Goal: Information Seeking & Learning: Learn about a topic

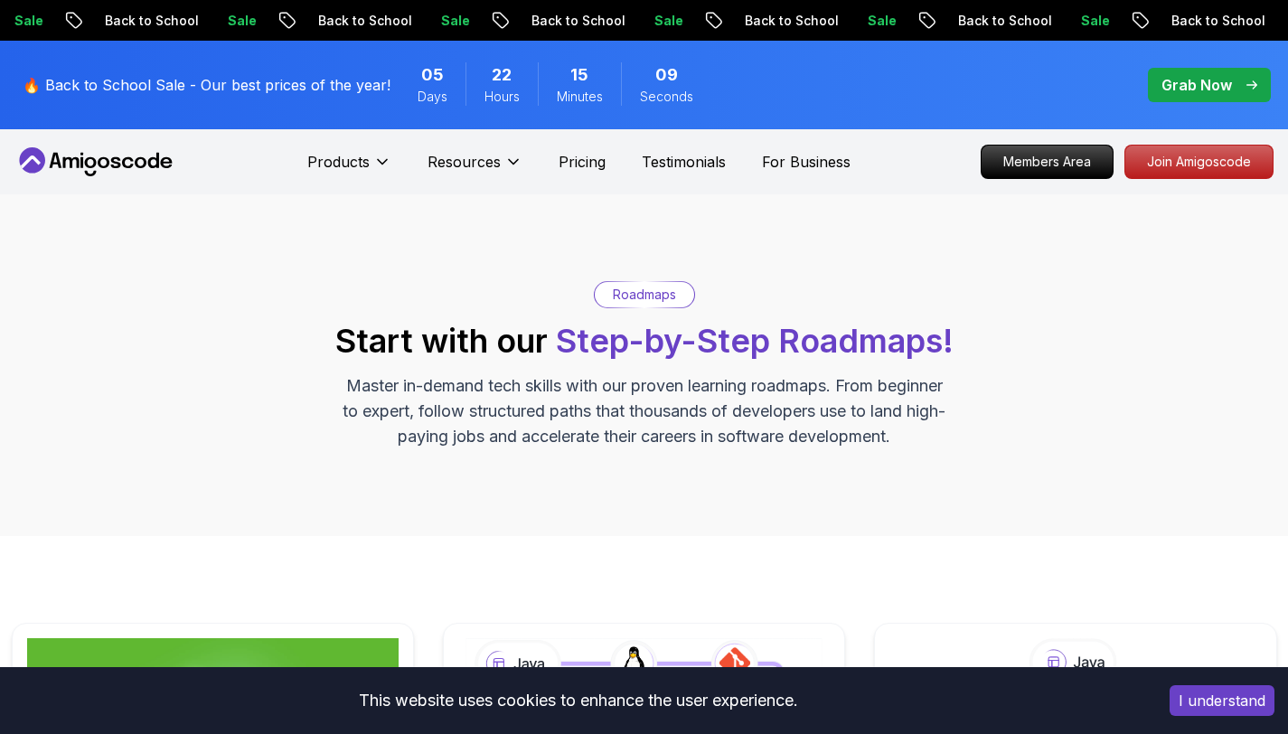
click at [1175, 697] on button "I understand" at bounding box center [1222, 700] width 105 height 31
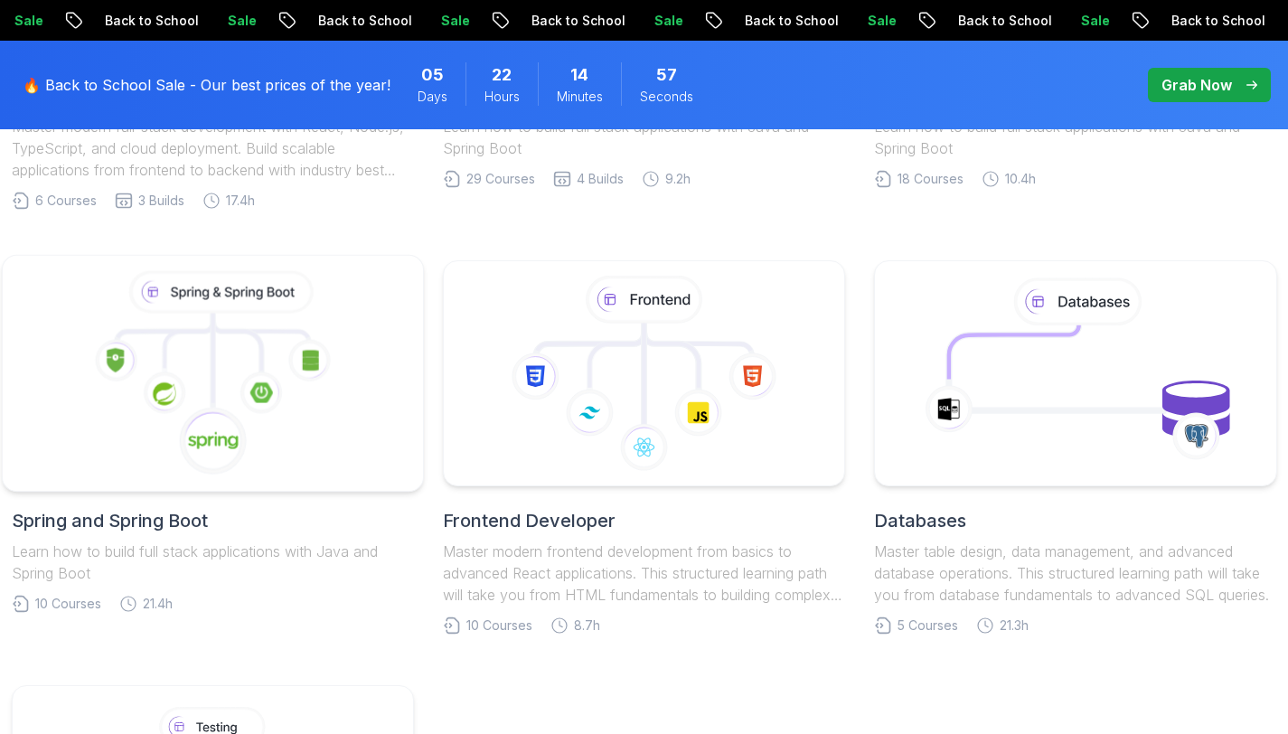
scroll to position [786, 0]
click at [267, 379] on icon at bounding box center [261, 393] width 42 height 42
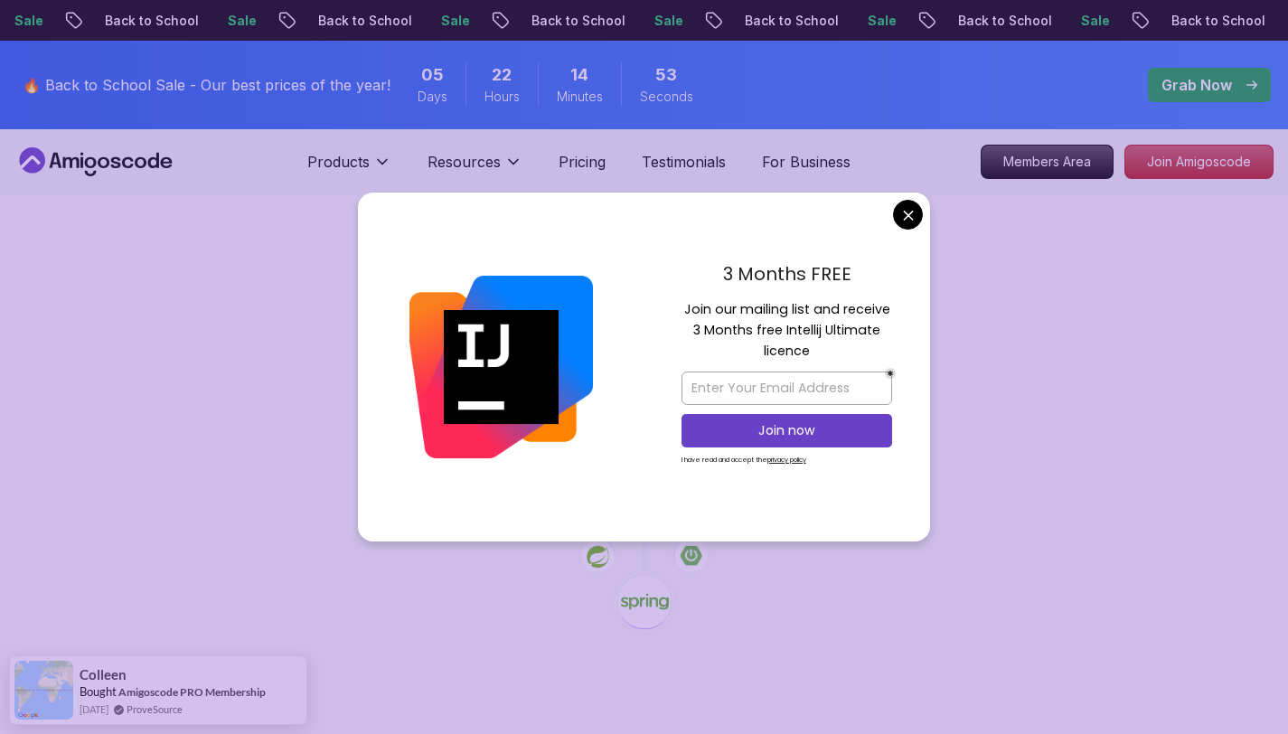
scroll to position [48, 0]
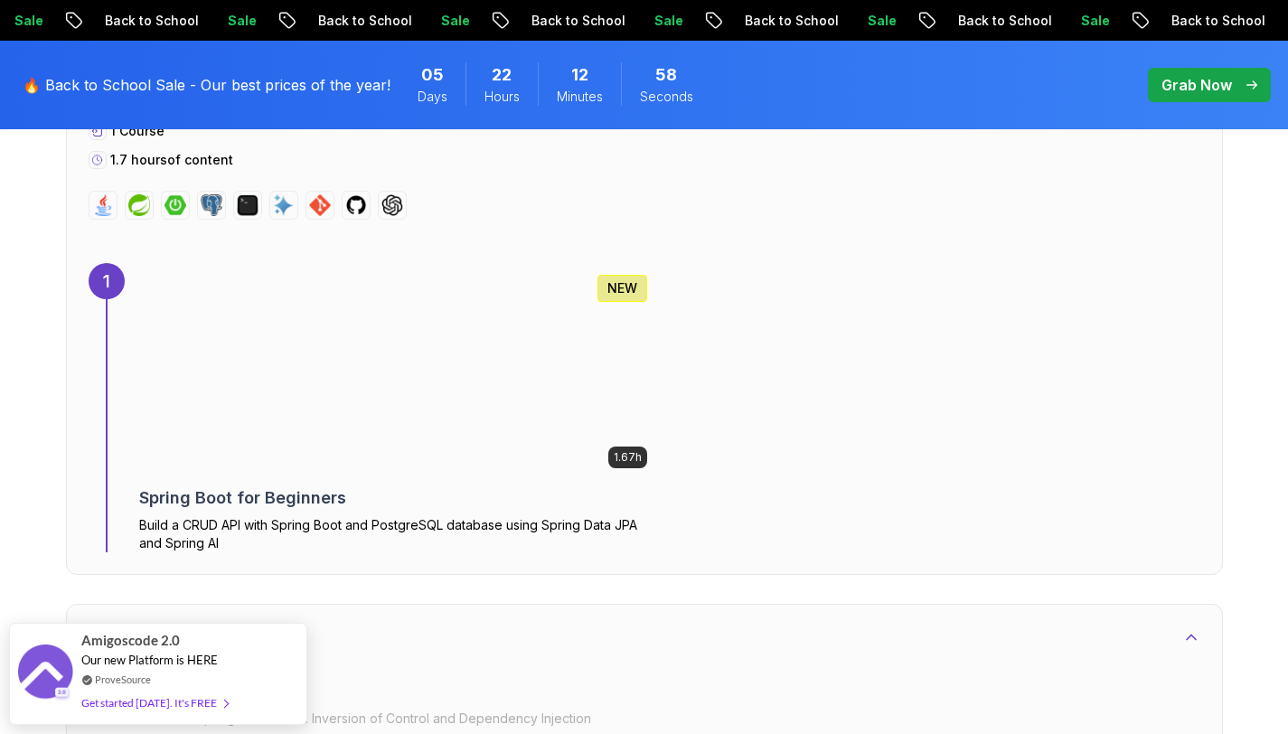
scroll to position [1146, 0]
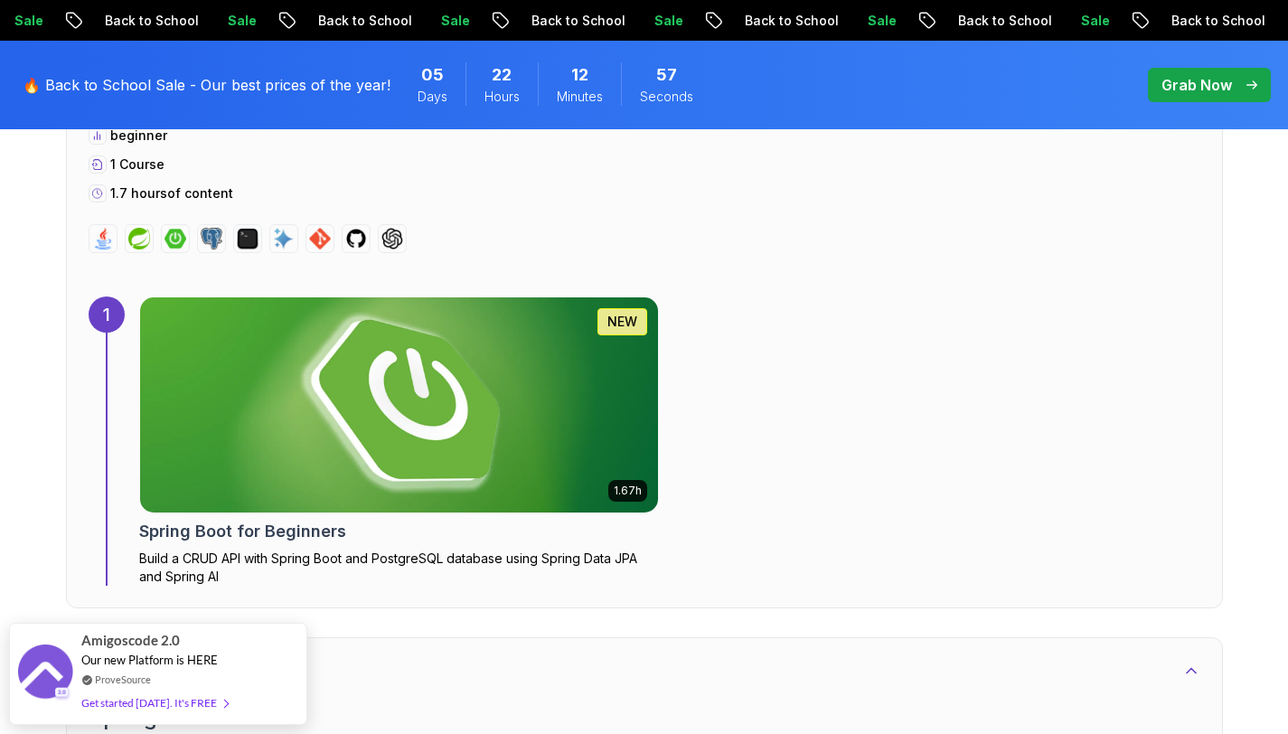
click at [431, 395] on img at bounding box center [399, 405] width 544 height 226
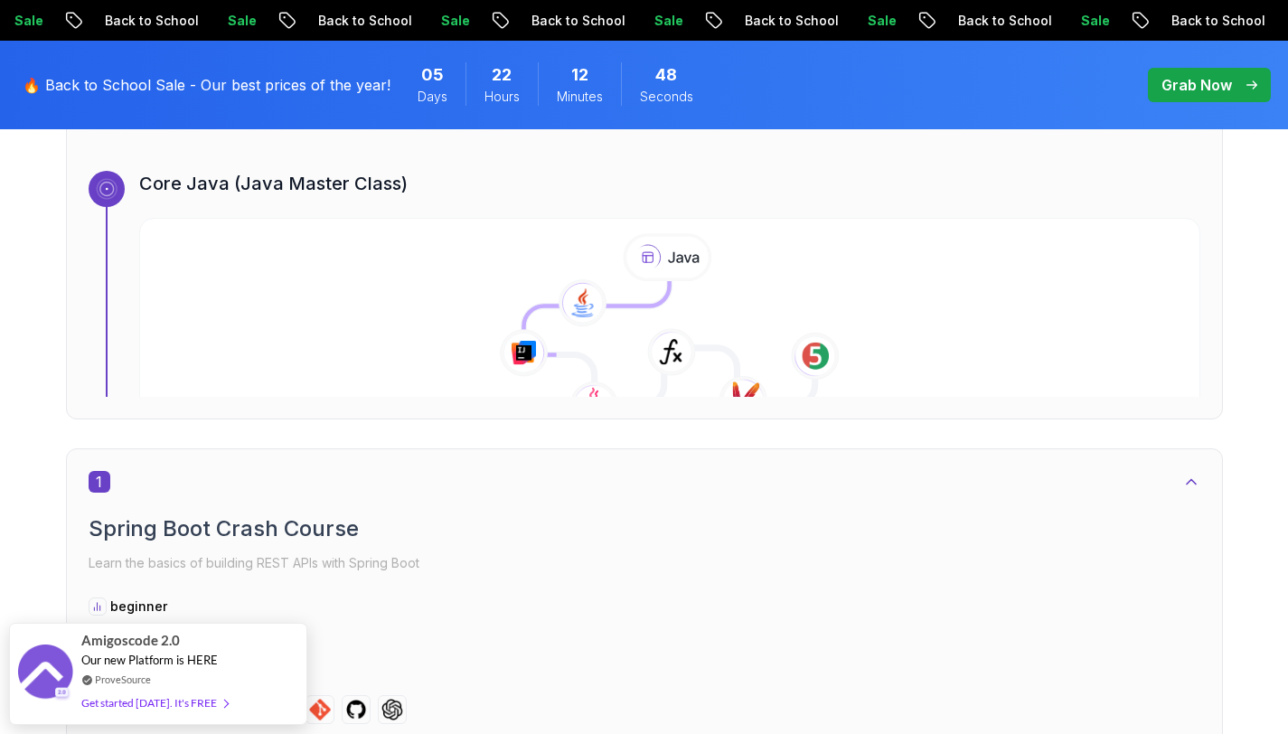
scroll to position [674, 0]
click at [938, 21] on p "Back to School" at bounding box center [999, 21] width 123 height 18
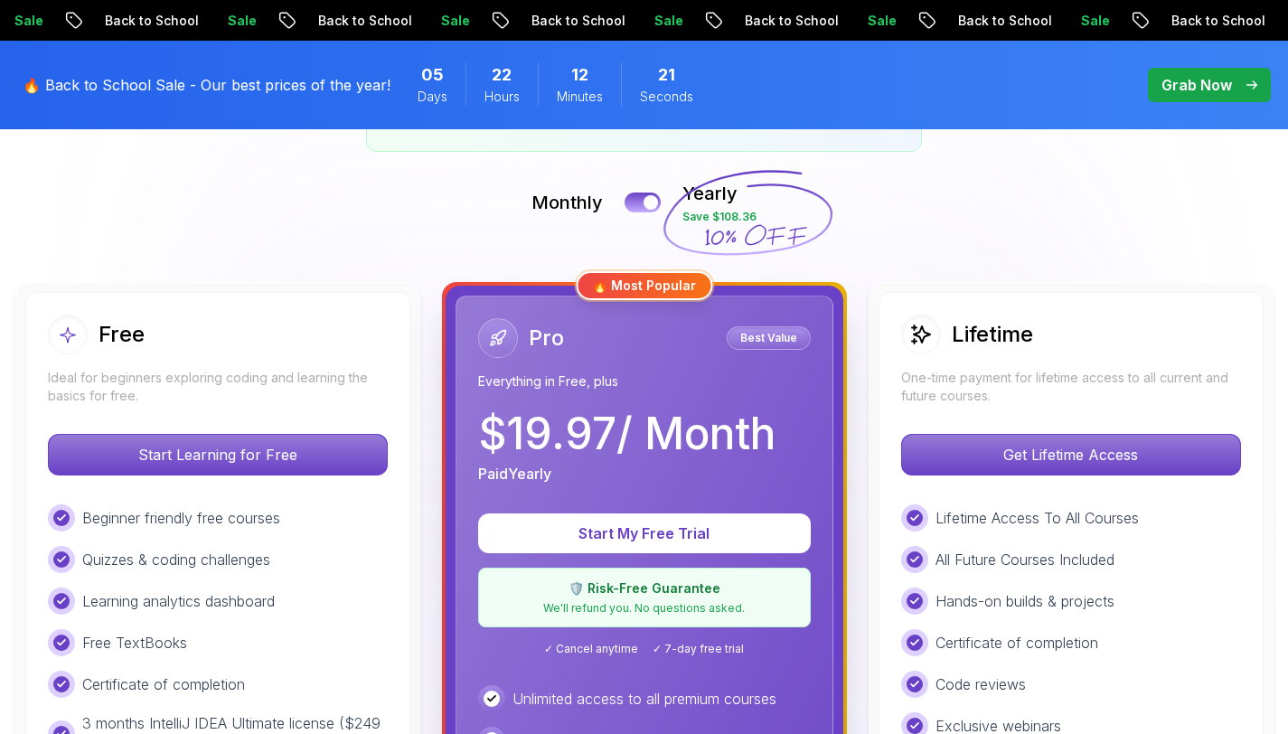
scroll to position [373, 0]
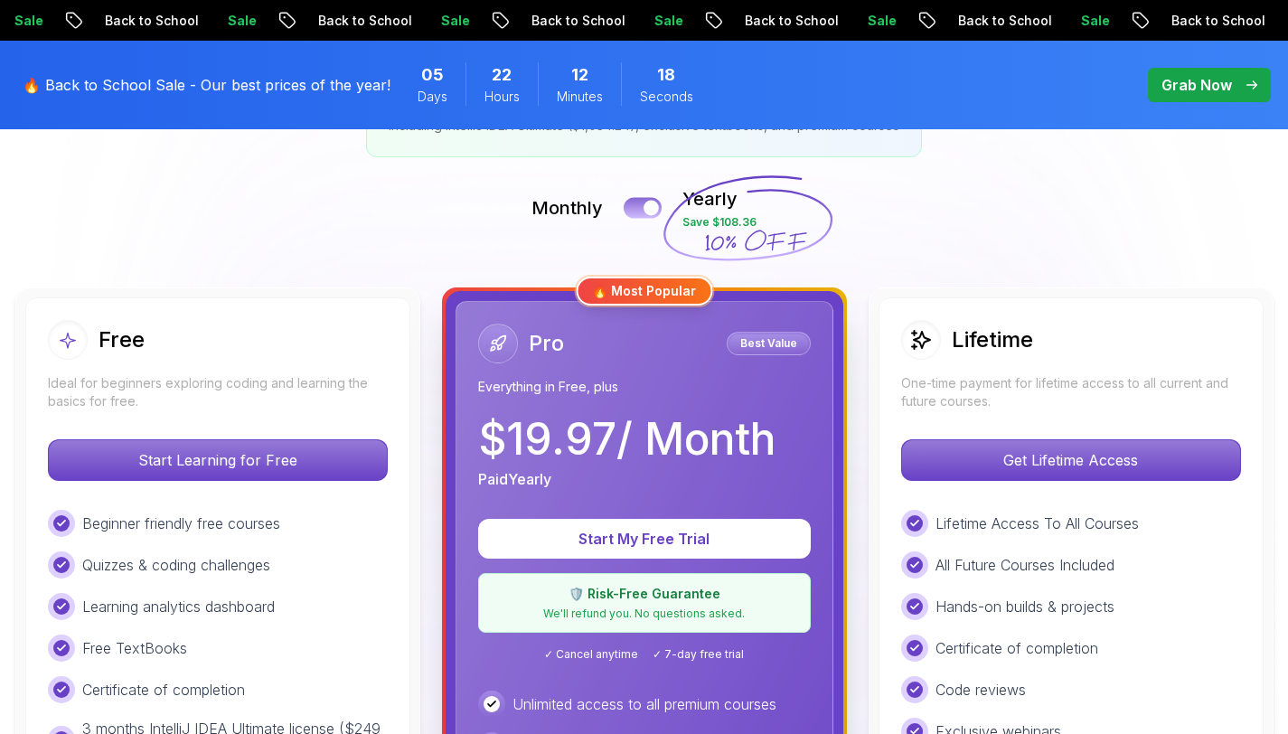
click at [643, 212] on button at bounding box center [643, 207] width 38 height 21
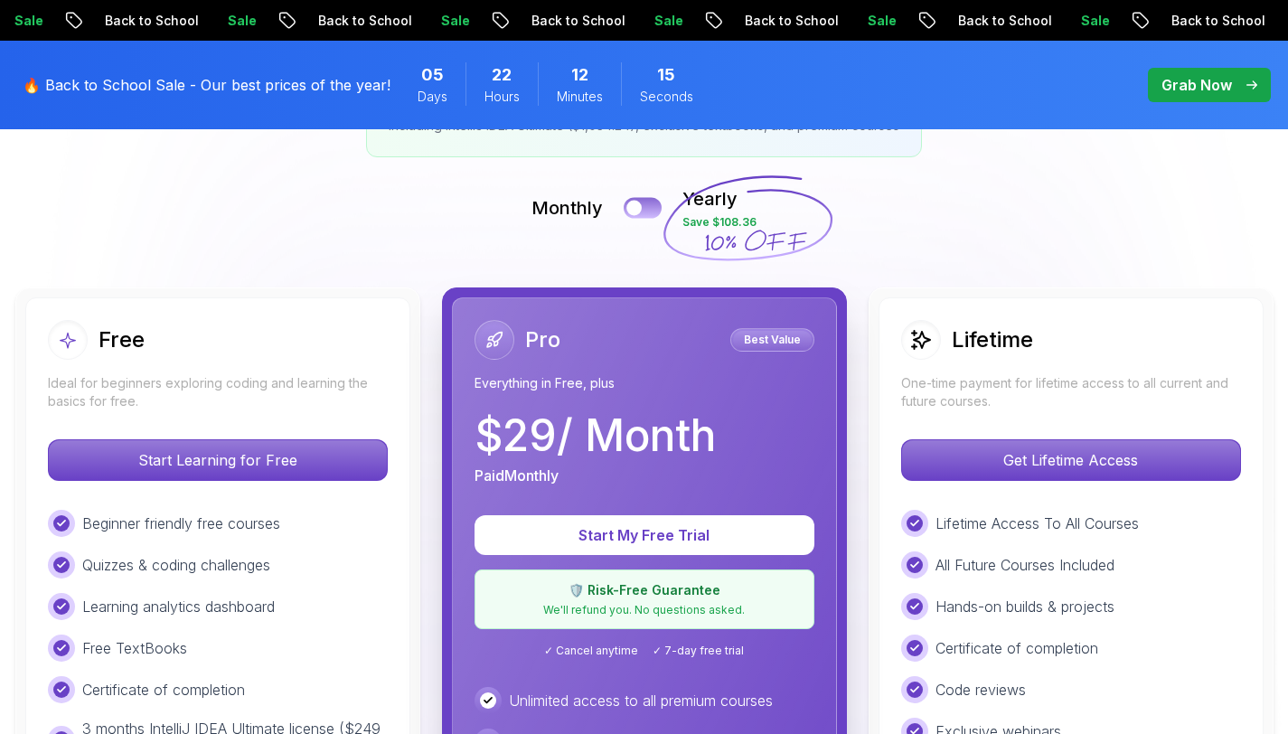
click at [643, 212] on button at bounding box center [643, 207] width 38 height 21
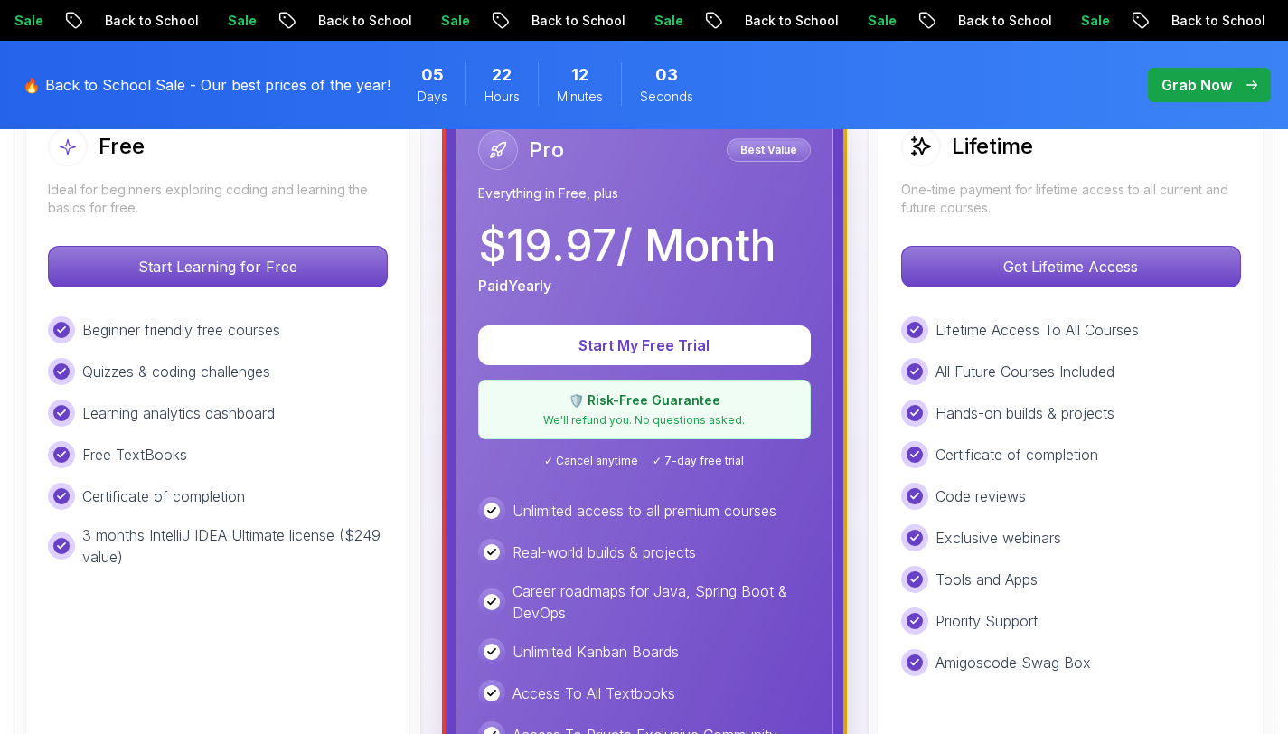
scroll to position [566, 0]
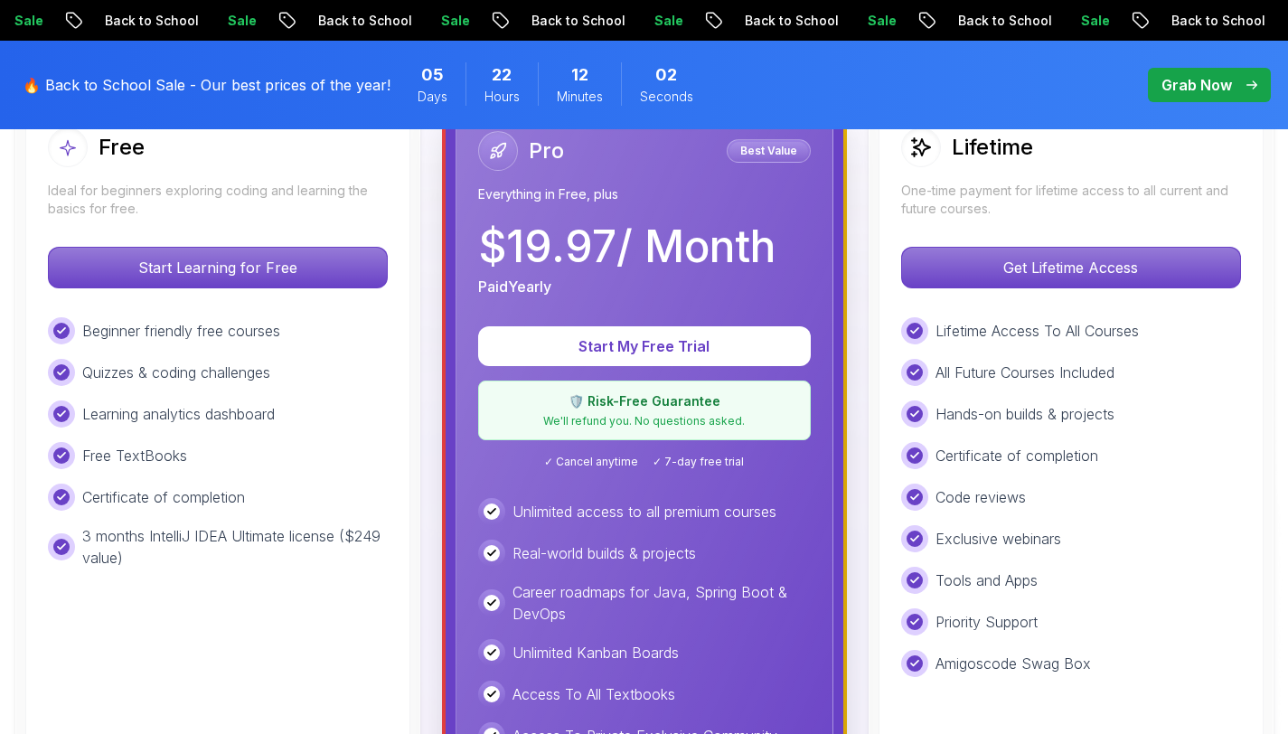
click at [1194, 92] on p "Grab Now" at bounding box center [1196, 85] width 71 height 22
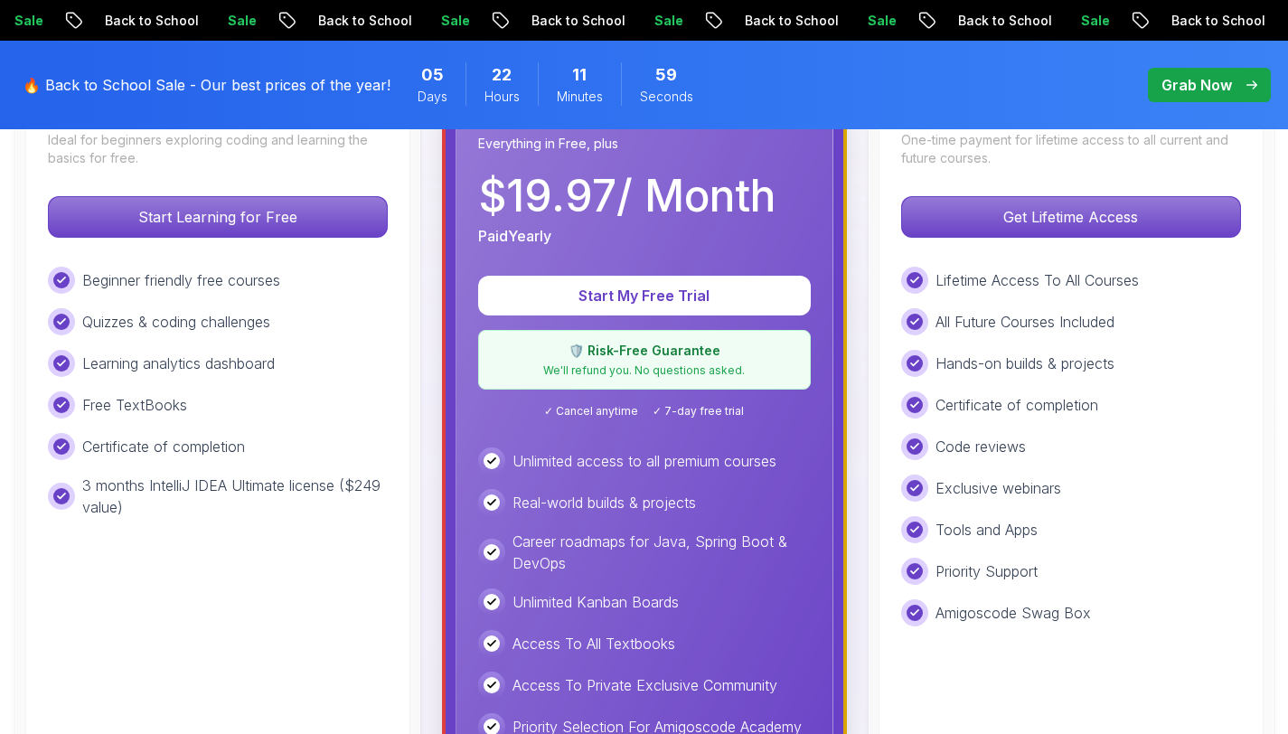
scroll to position [621, 0]
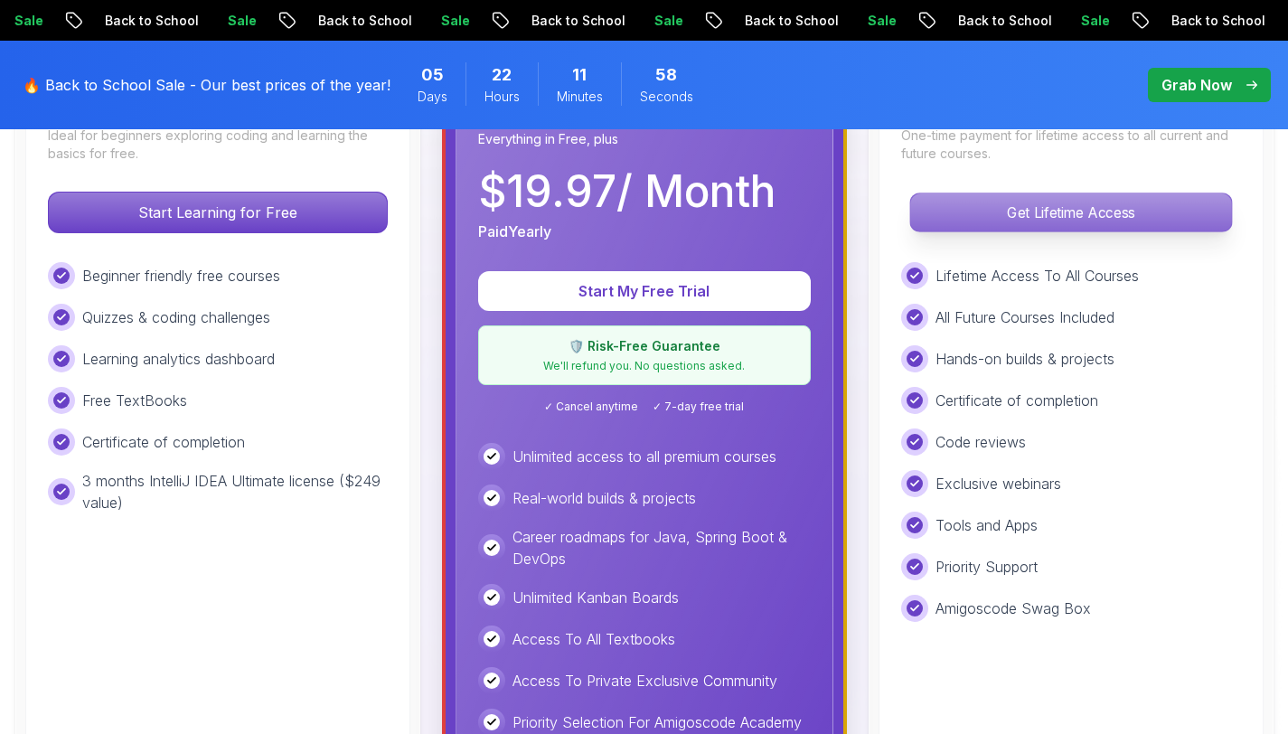
click at [1028, 211] on p "Get Lifetime Access" at bounding box center [1070, 212] width 321 height 38
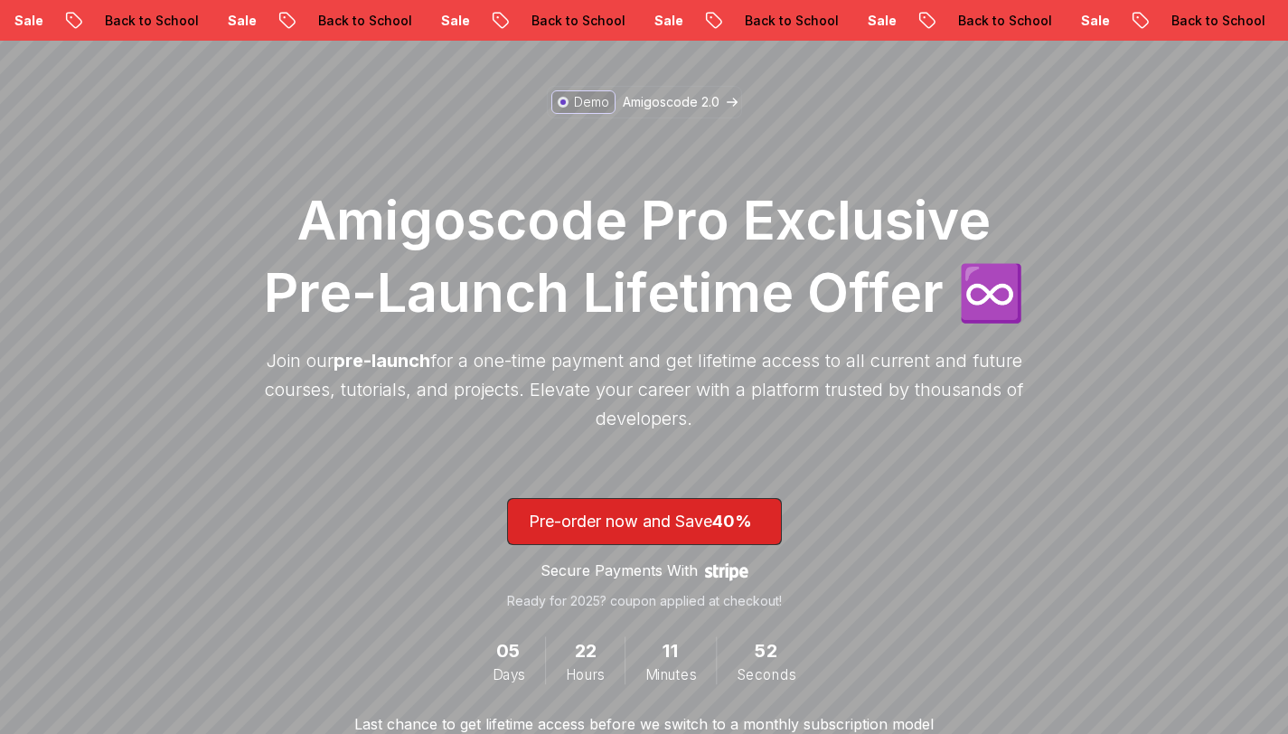
scroll to position [135, 0]
click at [696, 99] on p "Amigoscode 2.0" at bounding box center [671, 103] width 97 height 18
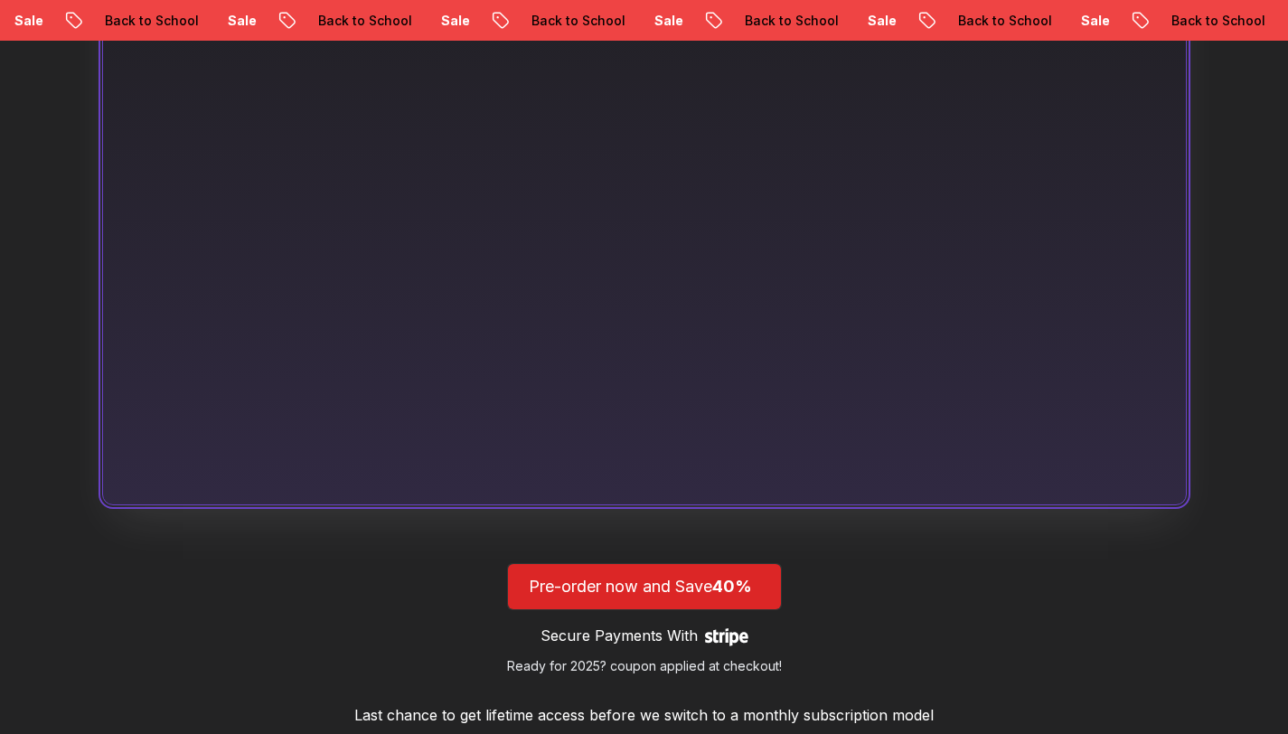
scroll to position [1291, 0]
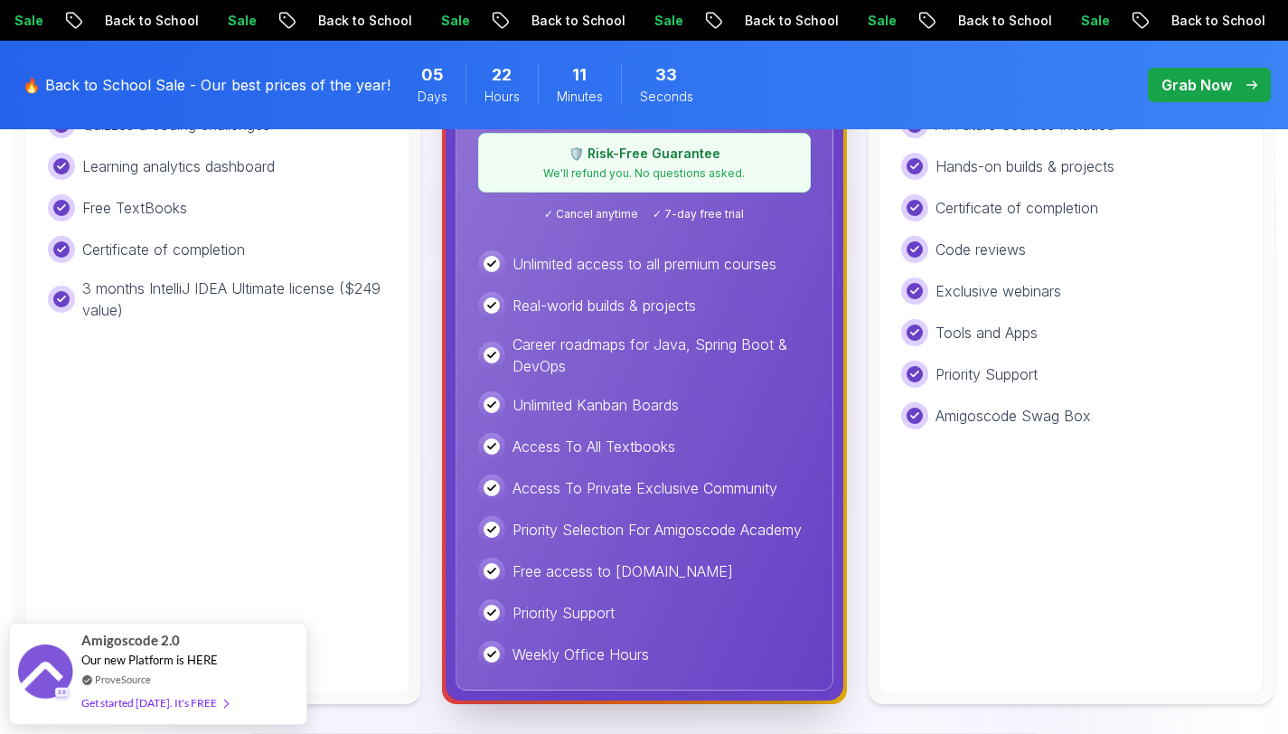
scroll to position [822, 0]
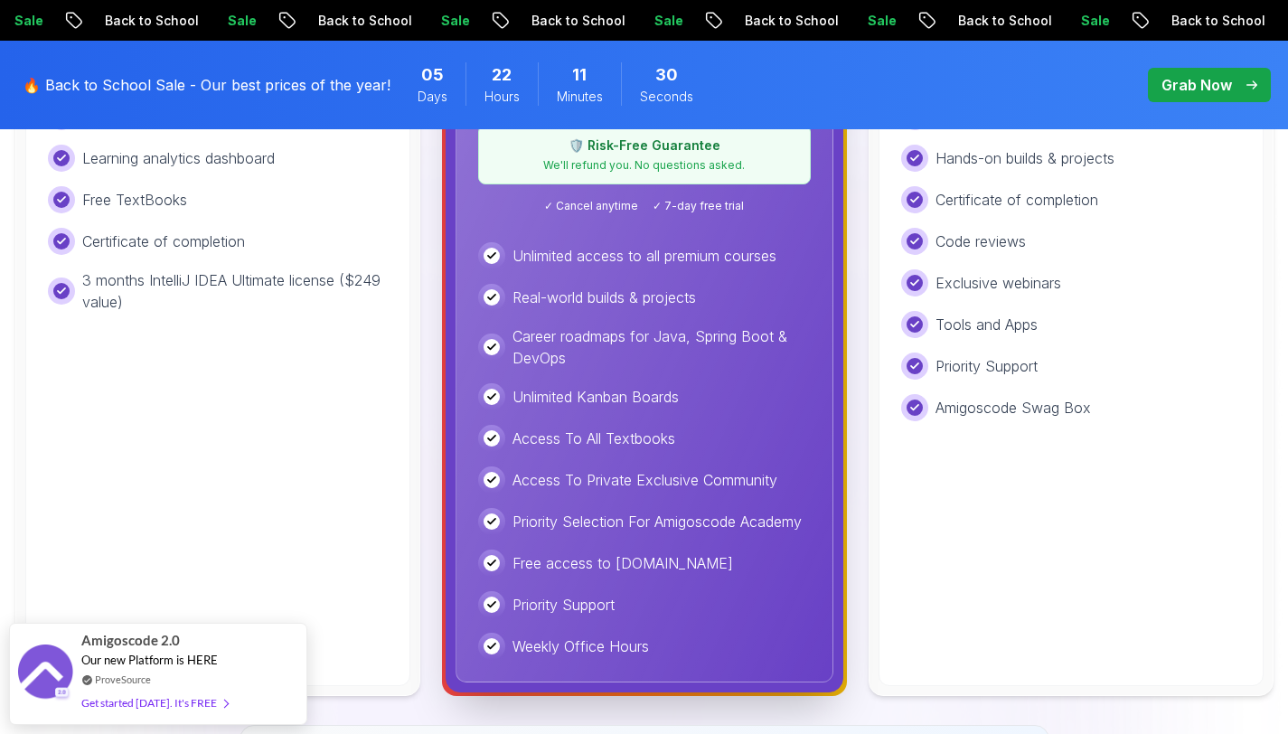
click at [641, 435] on p "Access To All Textbooks" at bounding box center [593, 439] width 163 height 22
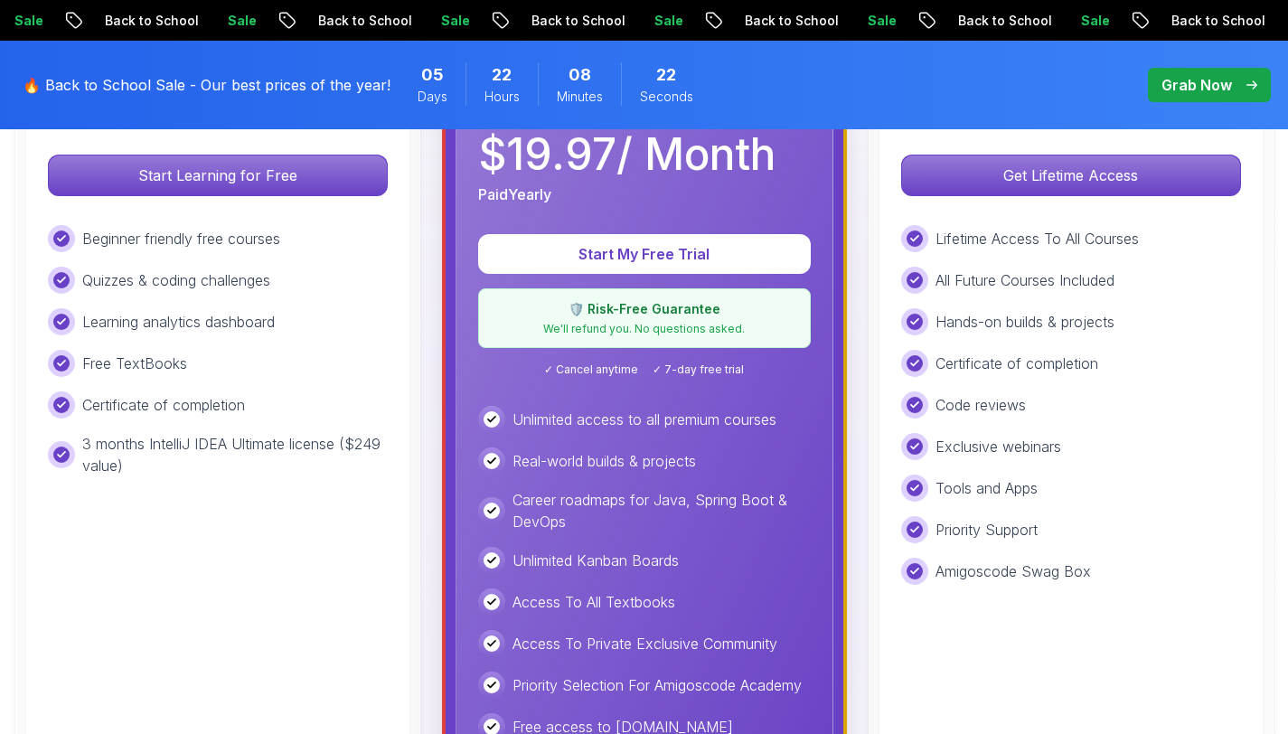
scroll to position [657, 0]
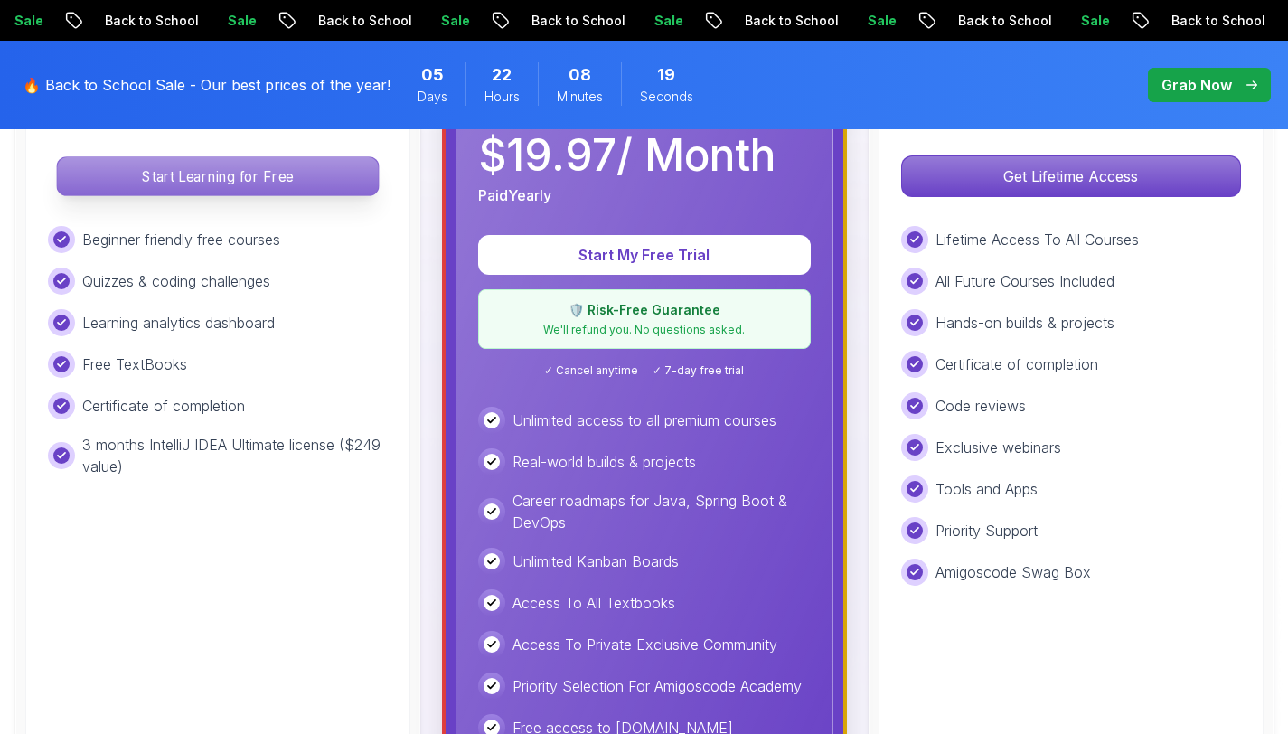
click at [230, 179] on p "Start Learning for Free" at bounding box center [217, 176] width 321 height 38
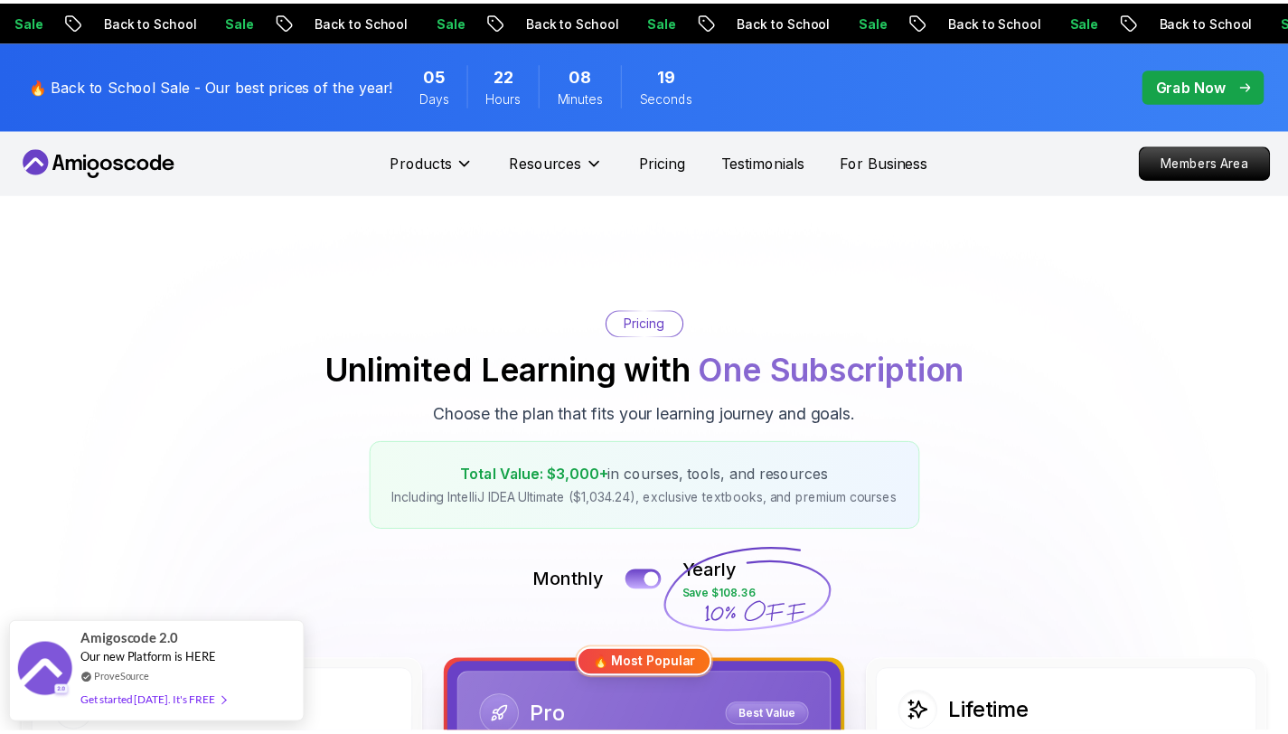
scroll to position [2, 0]
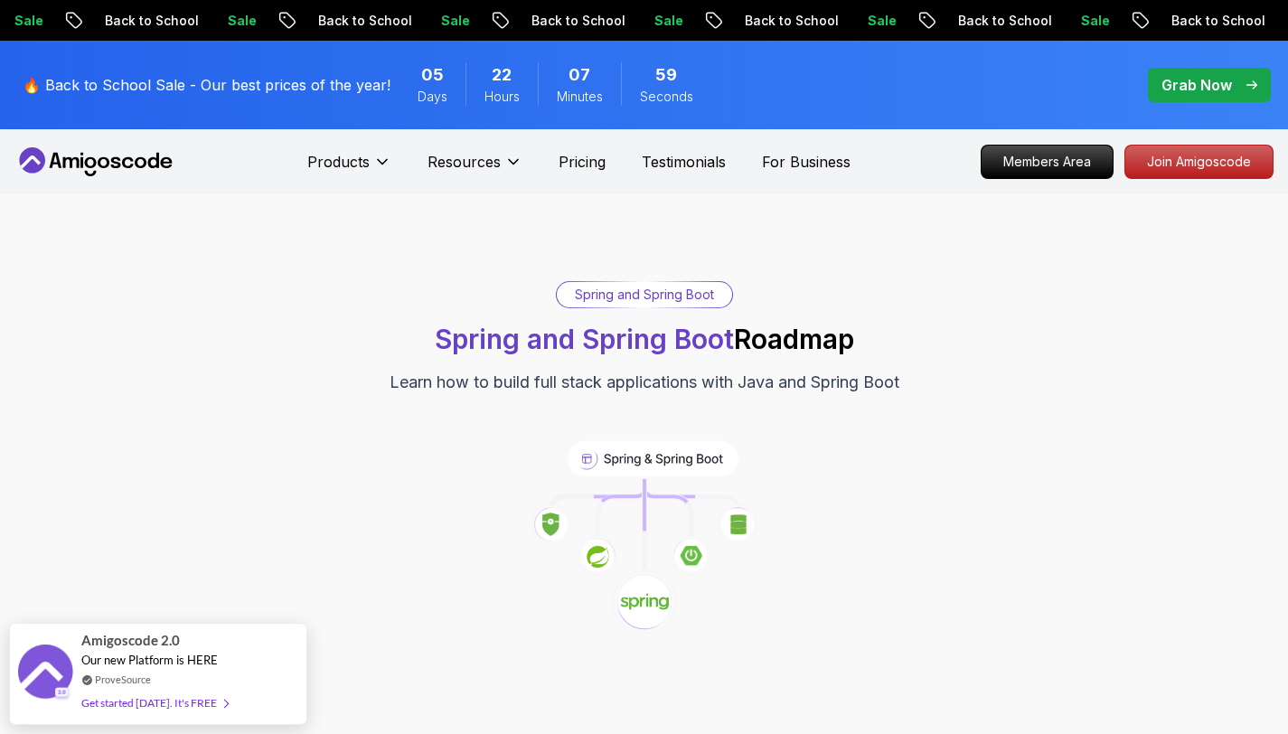
click at [98, 158] on icon at bounding box center [95, 161] width 163 height 29
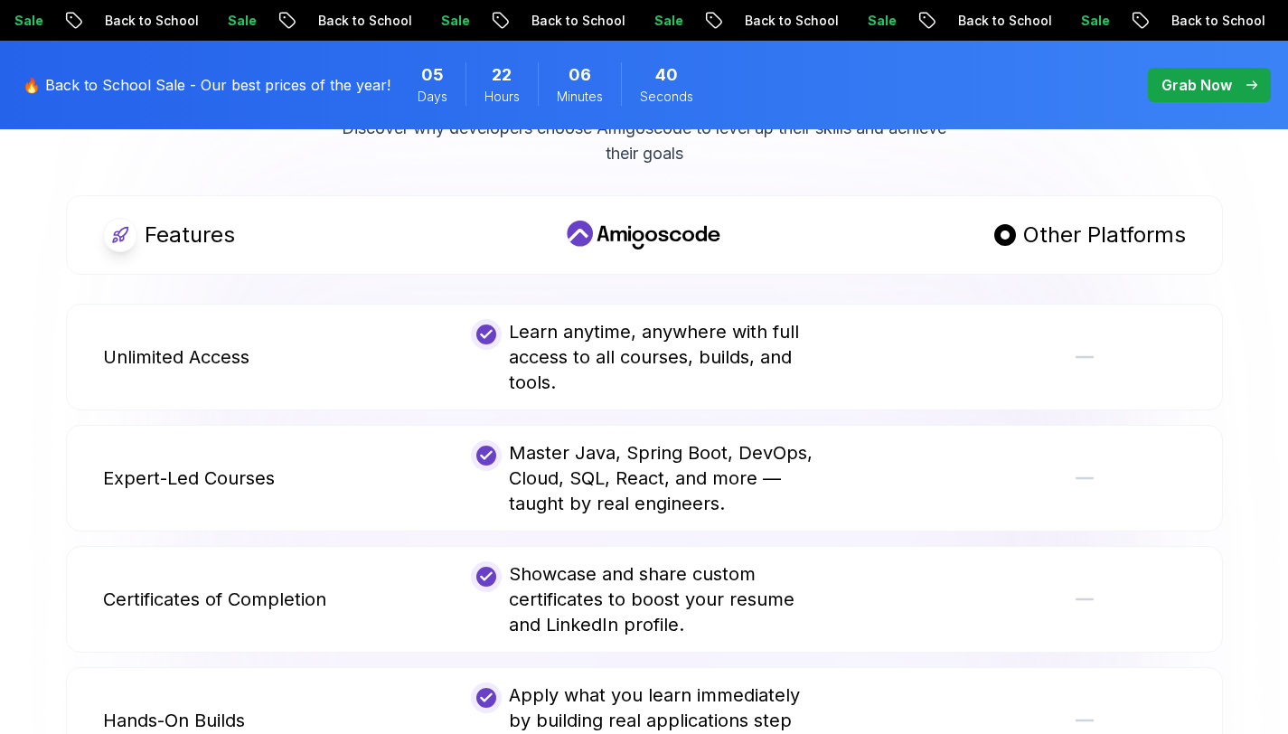
scroll to position [3452, 0]
click at [987, 482] on div at bounding box center [1012, 479] width 346 height 76
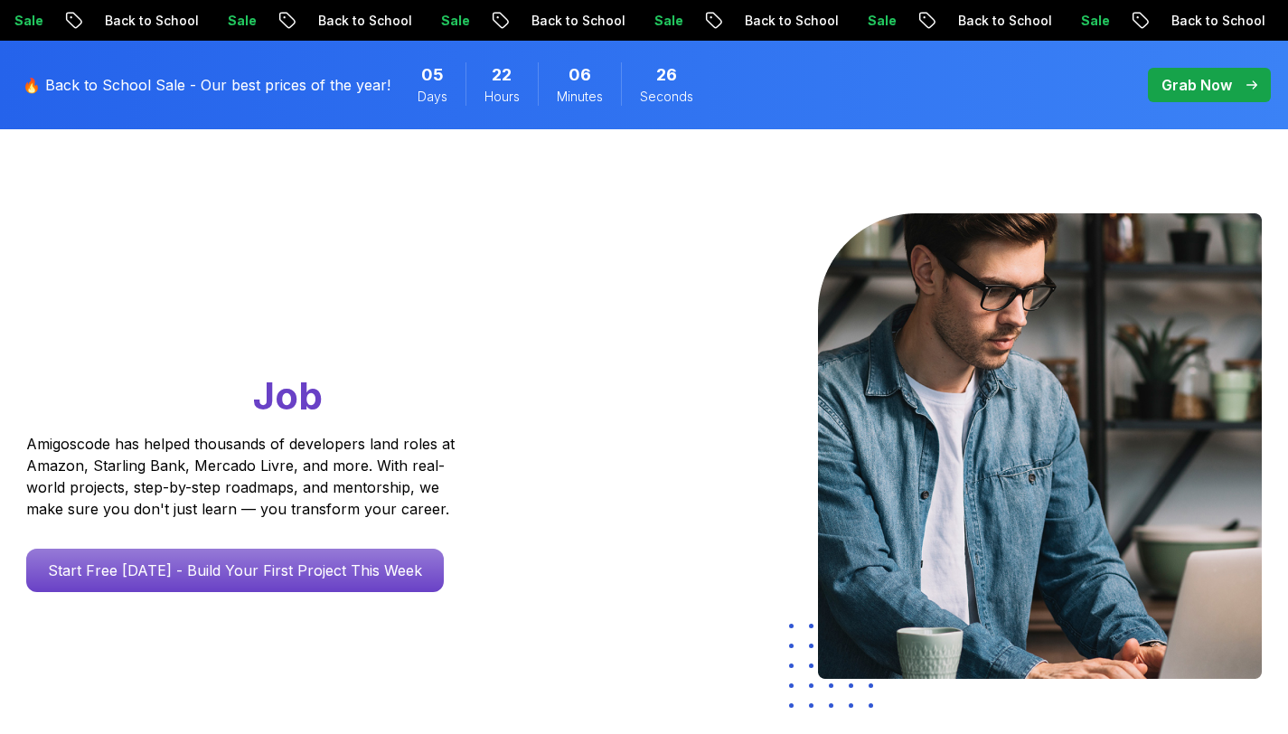
scroll to position [0, 0]
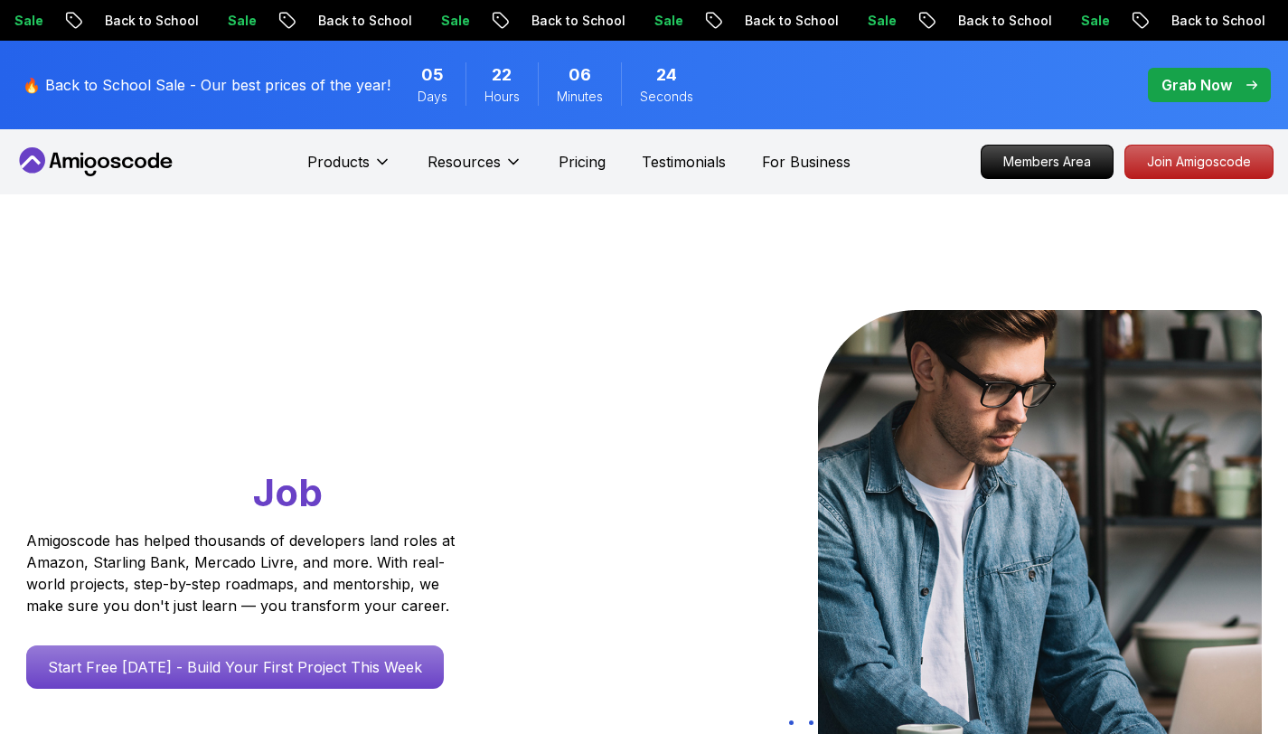
click at [99, 164] on icon at bounding box center [104, 162] width 12 height 11
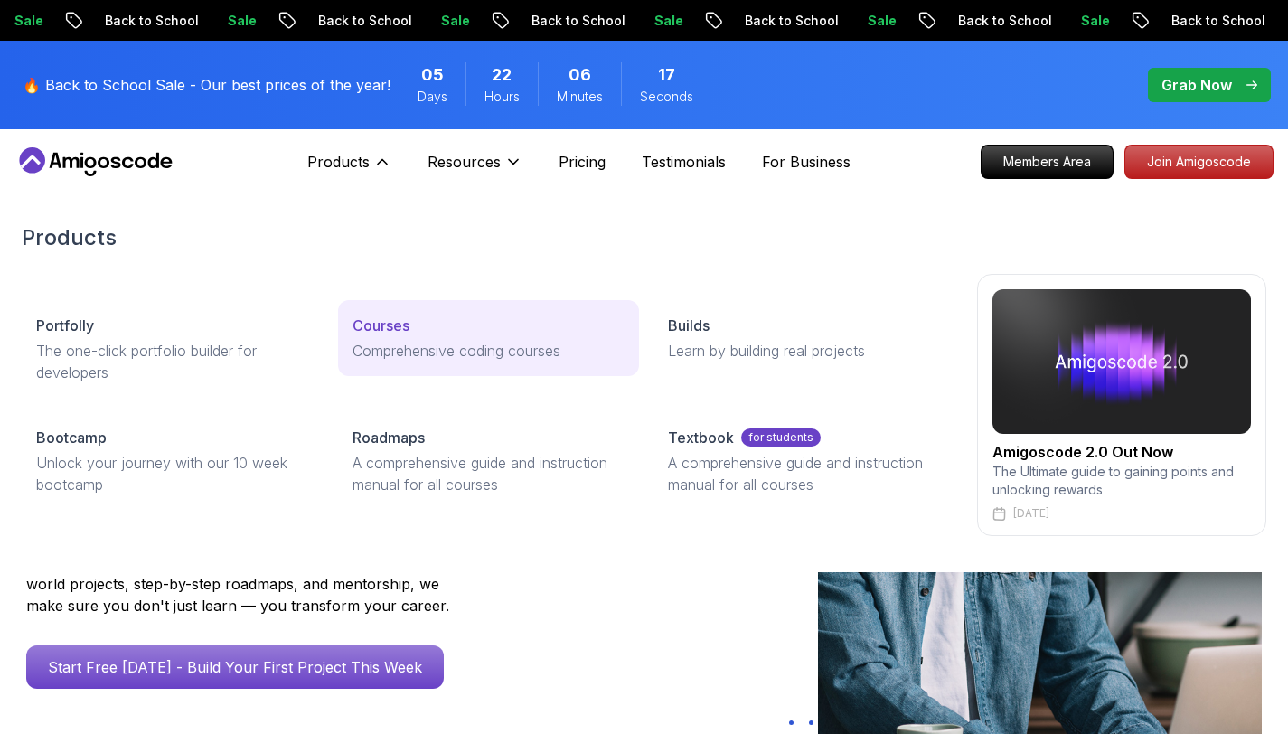
click at [391, 326] on p "Courses" at bounding box center [381, 326] width 57 height 22
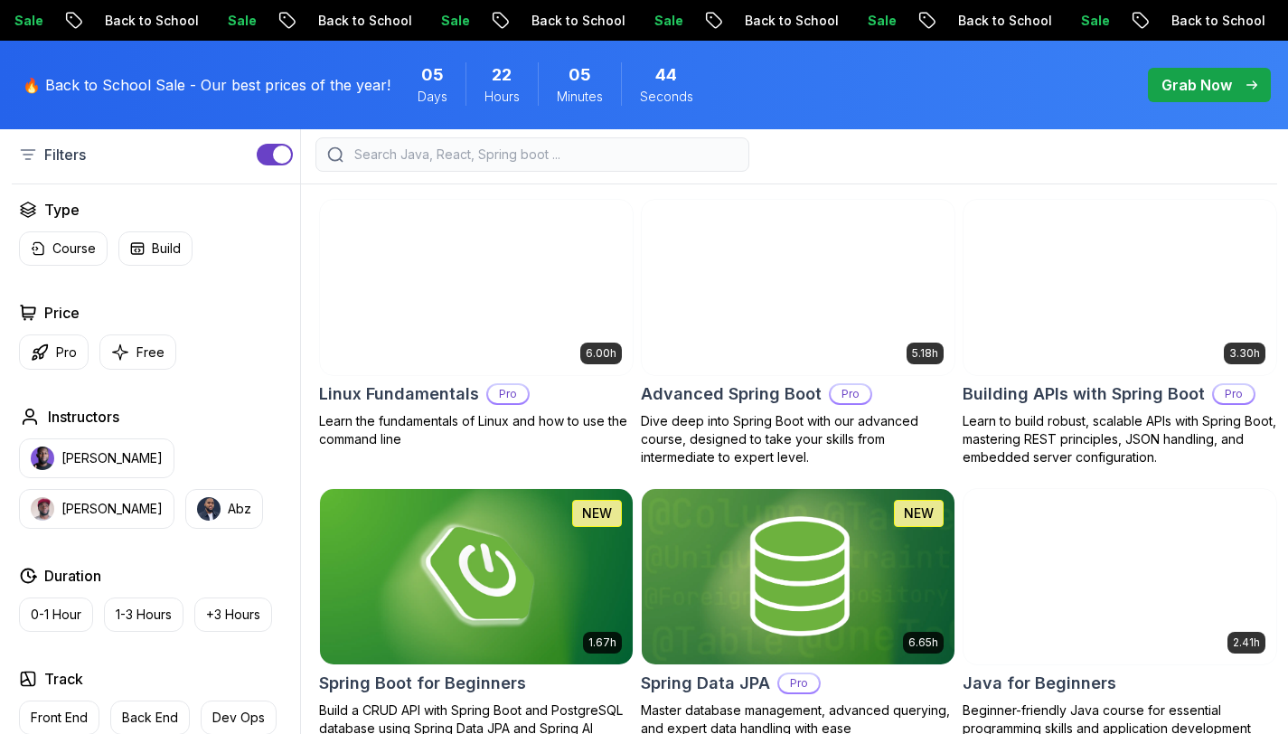
scroll to position [499, 0]
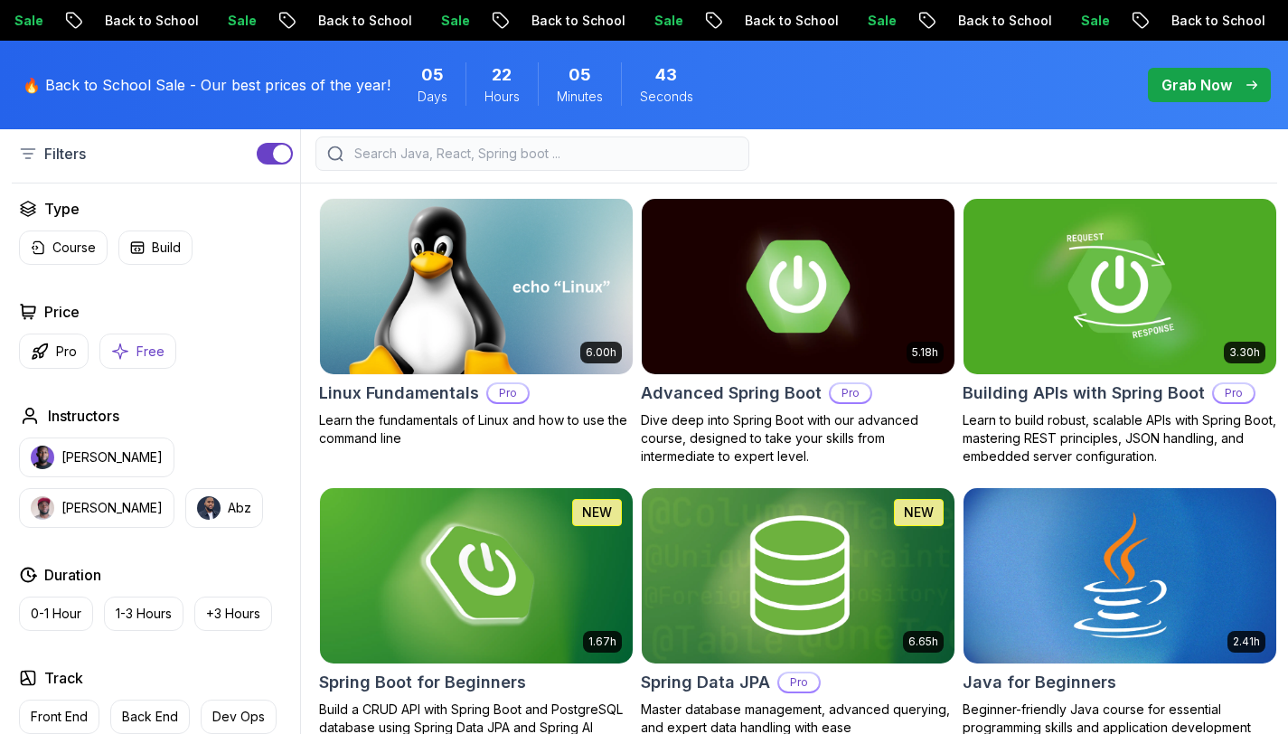
click at [131, 354] on button "Free" at bounding box center [137, 351] width 77 height 35
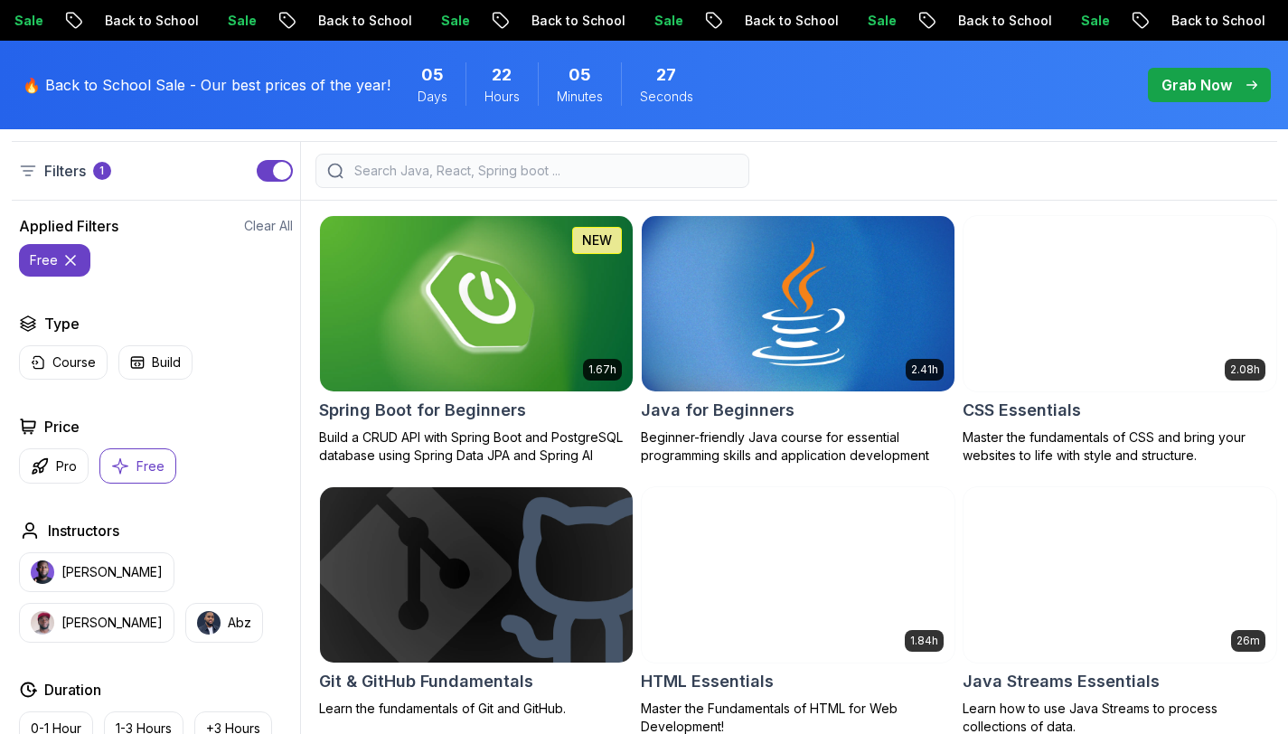
scroll to position [474, 0]
